Goal: Check status: Check status

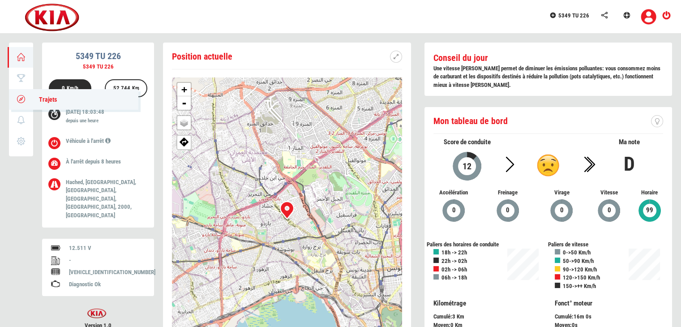
click at [22, 96] on icon at bounding box center [21, 99] width 10 height 6
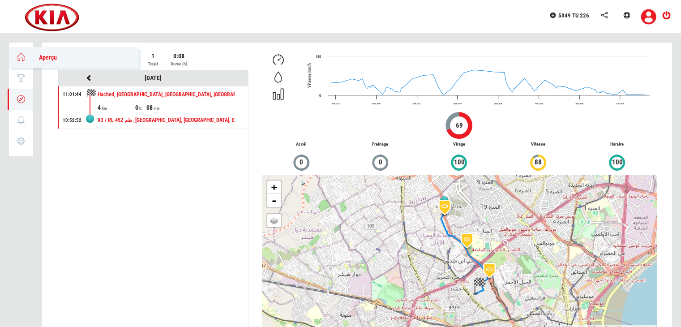
click at [20, 58] on icon at bounding box center [21, 57] width 10 height 6
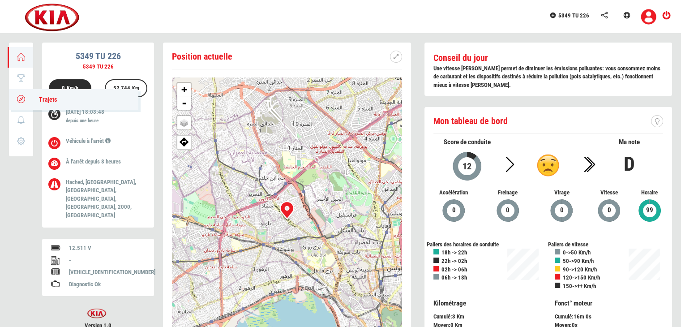
click at [24, 99] on icon at bounding box center [21, 99] width 10 height 6
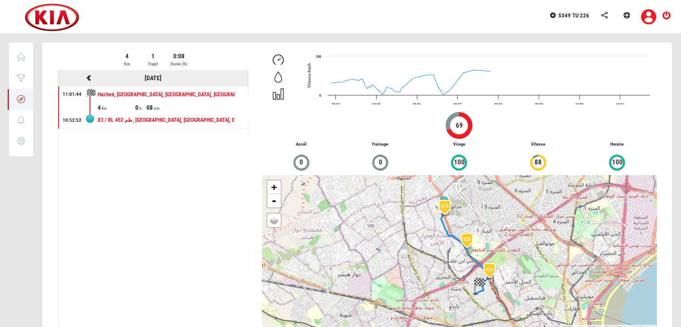
click at [88, 79] on icon at bounding box center [89, 78] width 8 height 6
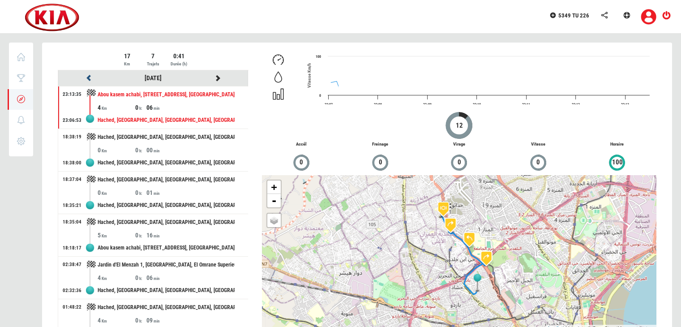
click at [88, 79] on icon at bounding box center [89, 78] width 8 height 6
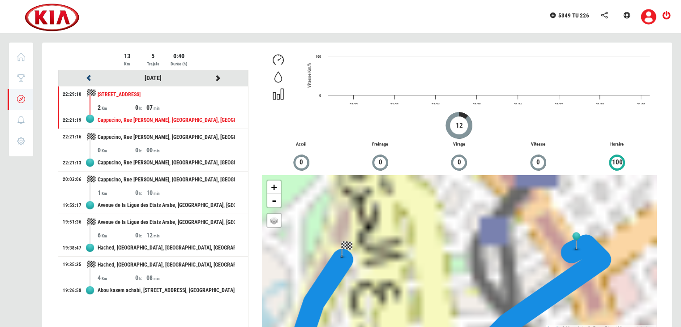
click at [88, 79] on icon at bounding box center [89, 78] width 8 height 6
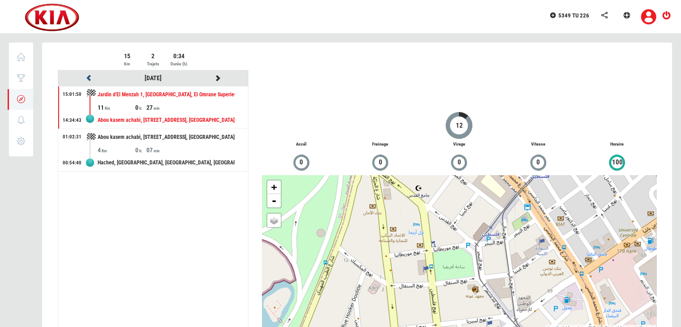
click at [88, 79] on icon at bounding box center [89, 78] width 8 height 6
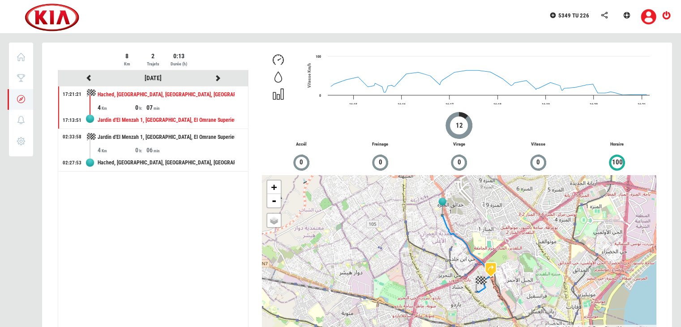
click at [174, 94] on div "Hached, [GEOGRAPHIC_DATA], [GEOGRAPHIC_DATA], [GEOGRAPHIC_DATA], [GEOGRAPHIC_DA…" at bounding box center [166, 94] width 137 height 17
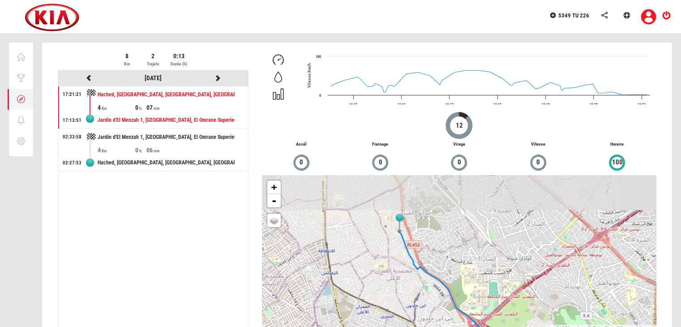
drag, startPoint x: 443, startPoint y: 227, endPoint x: 445, endPoint y: 267, distance: 39.9
click at [456, 276] on div "+ - OSM Map Google Map Google Satellite Leaflet | Map data © OpenStreetMap cont…" at bounding box center [459, 253] width 394 height 157
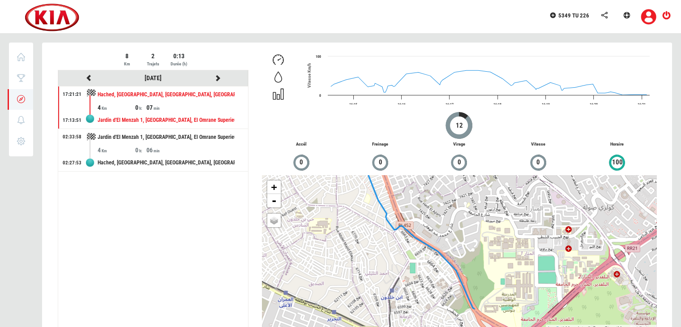
drag, startPoint x: 432, startPoint y: 264, endPoint x: 377, endPoint y: 156, distance: 120.7
click at [377, 156] on div "Created with Highcharts 12.4.0 16:15 16:16 16:17 16:18 16:19 16:20 16:21 0 100 …" at bounding box center [459, 191] width 408 height 280
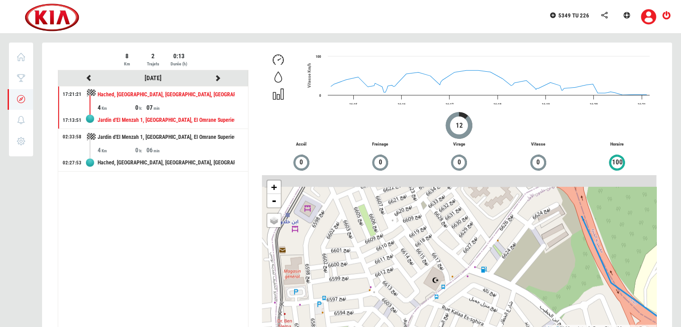
drag, startPoint x: 410, startPoint y: 228, endPoint x: 470, endPoint y: 288, distance: 85.2
click at [450, 291] on div "+ - OSM Map Google Map Google Satellite Leaflet | Map data © OpenStreetMap cont…" at bounding box center [459, 253] width 394 height 157
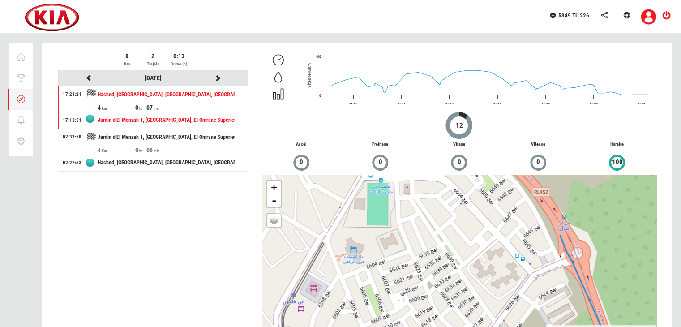
drag, startPoint x: 439, startPoint y: 234, endPoint x: 436, endPoint y: 304, distance: 70.8
click at [436, 304] on div "+ - OSM Map Google Map Google Satellite Leaflet | Map data © OpenStreetMap cont…" at bounding box center [459, 253] width 394 height 157
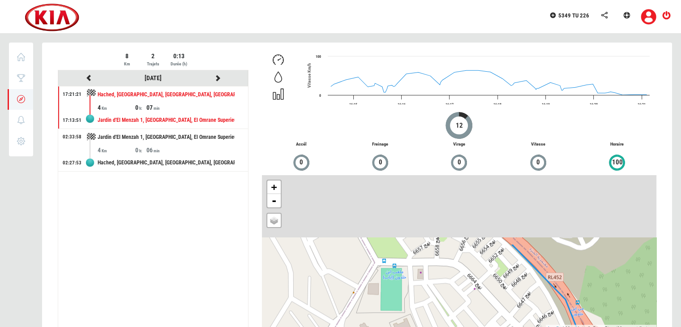
drag, startPoint x: 431, startPoint y: 243, endPoint x: 448, endPoint y: 310, distance: 69.2
click at [446, 326] on html "5349 TU 226 [GEOGRAPHIC_DATA] Score Trajets 0 Notifications Paramètres 5349 TU …" at bounding box center [340, 175] width 681 height 350
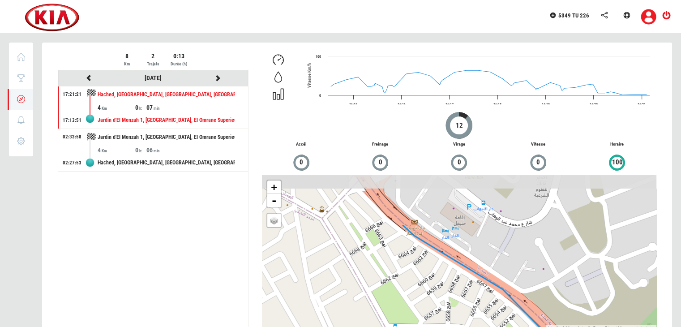
drag, startPoint x: 455, startPoint y: 332, endPoint x: 461, endPoint y: 323, distance: 10.4
click at [461, 326] on html "5349 TU 226 [GEOGRAPHIC_DATA] Score Trajets 0 Notifications Paramètres 5349 TU …" at bounding box center [340, 175] width 681 height 350
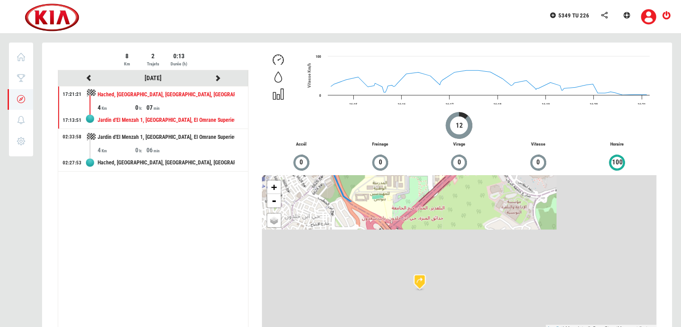
drag, startPoint x: 445, startPoint y: 296, endPoint x: 290, endPoint y: 152, distance: 211.0
click at [289, 149] on div "Created with Highcharts 12.4.0 16:15 16:16 16:17 16:18 16:19 16:20 16:21 0 100 …" at bounding box center [459, 191] width 408 height 280
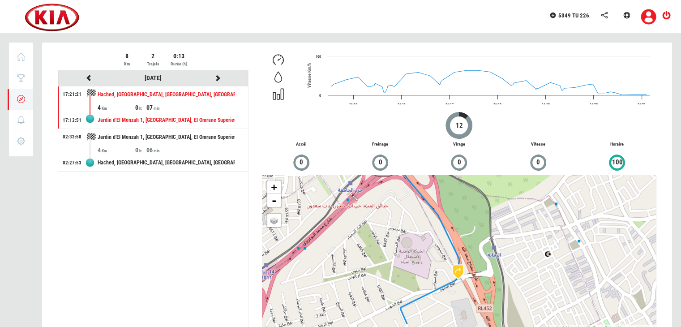
drag, startPoint x: 401, startPoint y: 276, endPoint x: 402, endPoint y: 251, distance: 25.6
click at [402, 251] on div "+ - OSM Map Google Map Google Satellite Leaflet | Map data © OpenStreetMap cont…" at bounding box center [459, 253] width 394 height 157
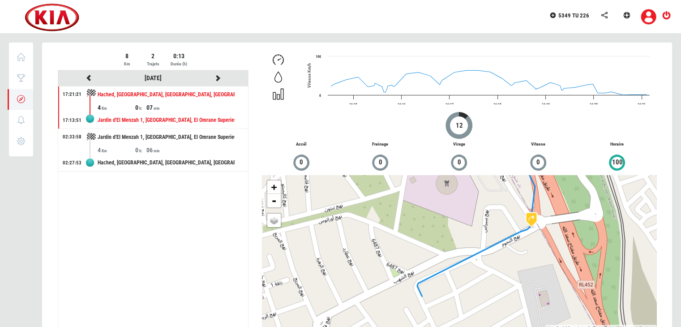
drag, startPoint x: 500, startPoint y: 306, endPoint x: 530, endPoint y: 254, distance: 60.2
click at [530, 254] on div "+ - OSM Map Google Map Google Satellite Leaflet | Map data © OpenStreetMap cont…" at bounding box center [459, 253] width 394 height 157
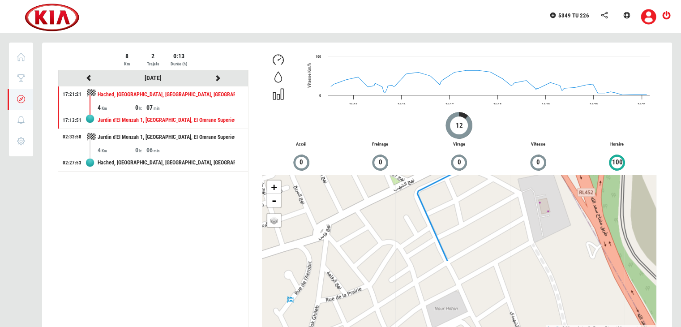
drag, startPoint x: 447, startPoint y: 310, endPoint x: 444, endPoint y: 196, distance: 114.2
click at [446, 205] on div "+ - OSM Map Google Map Google Satellite Leaflet | Map data © OpenStreetMap cont…" at bounding box center [459, 253] width 394 height 157
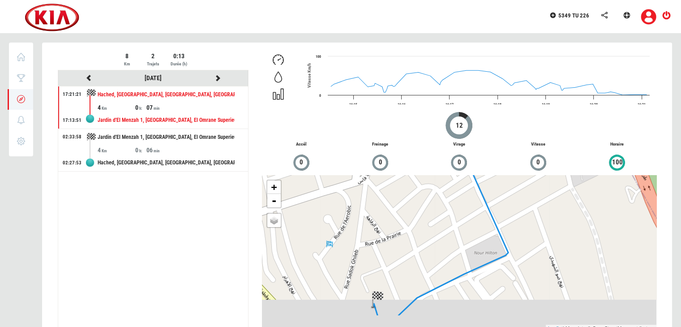
drag, startPoint x: 396, startPoint y: 289, endPoint x: 475, endPoint y: 216, distance: 107.4
click at [475, 218] on div "+ - OSM Map Google Map Google Satellite Leaflet | Map data © OpenStreetMap cont…" at bounding box center [459, 253] width 394 height 157
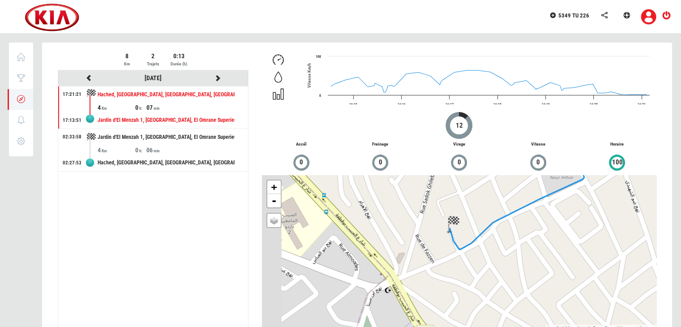
drag, startPoint x: 430, startPoint y: 289, endPoint x: 469, endPoint y: 251, distance: 54.5
click at [469, 251] on div "+ - OSM Map Google Map Google Satellite Leaflet | Map data © OpenStreetMap cont…" at bounding box center [459, 253] width 394 height 157
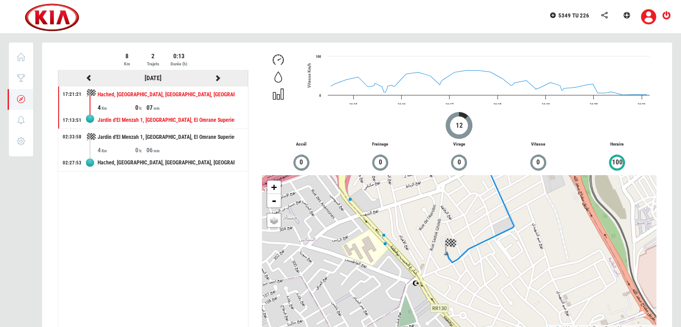
click at [218, 77] on icon at bounding box center [218, 78] width 8 height 6
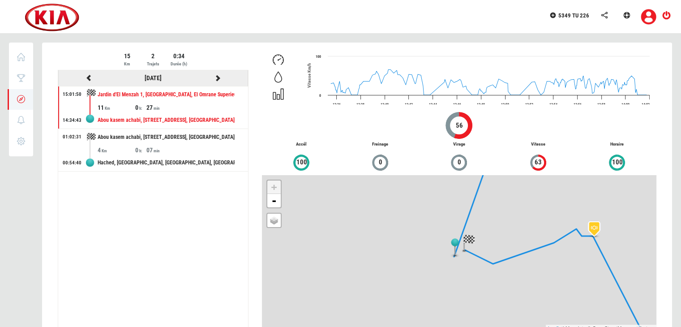
click at [86, 77] on icon at bounding box center [89, 78] width 8 height 6
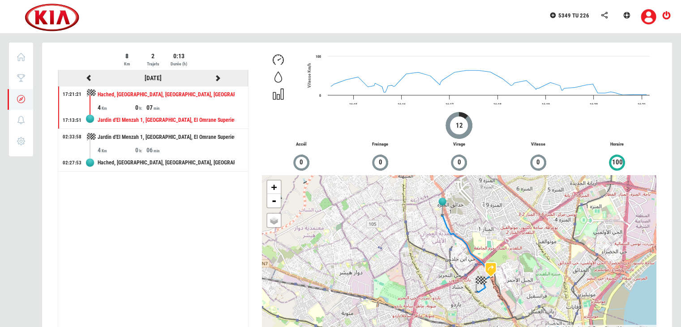
click at [215, 77] on icon at bounding box center [218, 78] width 8 height 6
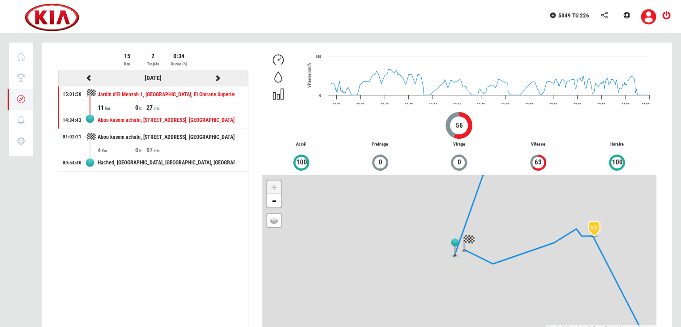
click at [216, 78] on icon at bounding box center [218, 78] width 8 height 6
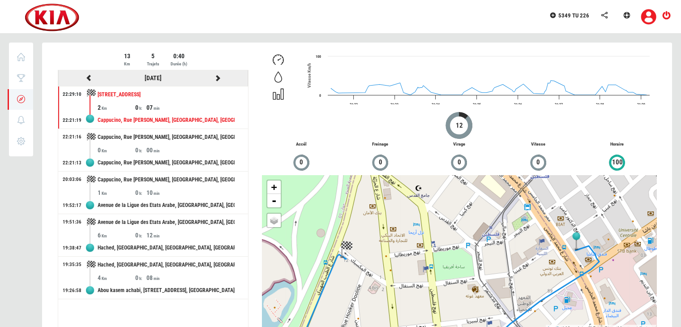
click at [218, 77] on icon at bounding box center [218, 78] width 8 height 6
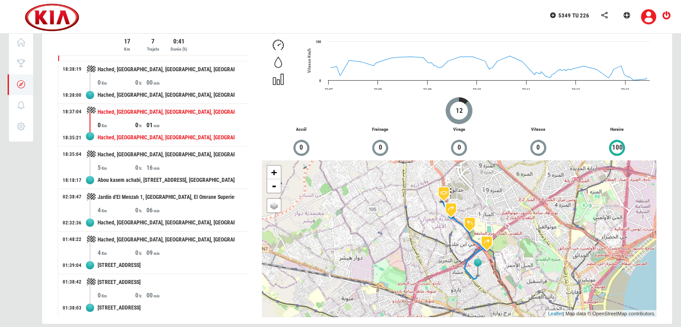
scroll to position [23, 0]
